Goal: Task Accomplishment & Management: Use online tool/utility

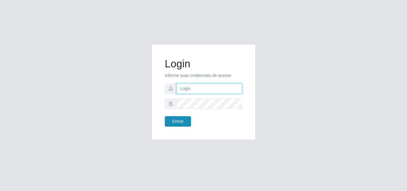
type input "[EMAIL_ADDRESS][DOMAIN_NAME]"
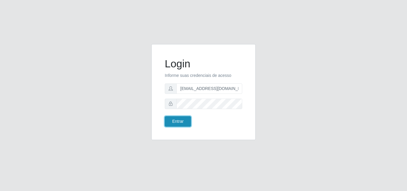
click at [176, 125] on button "Entrar" at bounding box center [178, 121] width 26 height 10
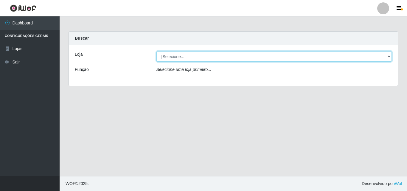
click at [390, 54] on select "[Selecione...] Rede Potiguar 1 - Macaíba" at bounding box center [275, 56] width 236 height 10
select select "100"
click at [157, 51] on select "[Selecione...] Rede Potiguar 1 - Macaíba" at bounding box center [275, 56] width 236 height 10
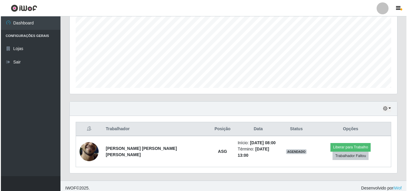
scroll to position [95, 0]
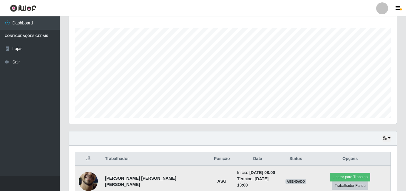
click at [89, 182] on img at bounding box center [88, 181] width 19 height 42
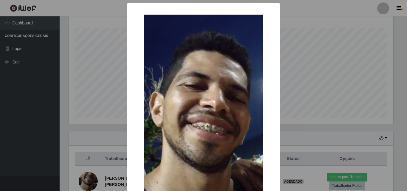
drag, startPoint x: 348, startPoint y: 35, endPoint x: 339, endPoint y: 44, distance: 12.0
click at [347, 36] on div "× OK Cancel" at bounding box center [203, 95] width 407 height 191
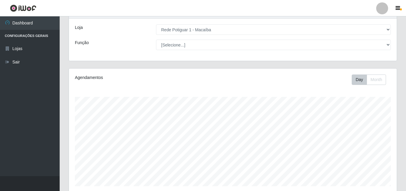
scroll to position [6, 0]
